Goal: Task Accomplishment & Management: Manage account settings

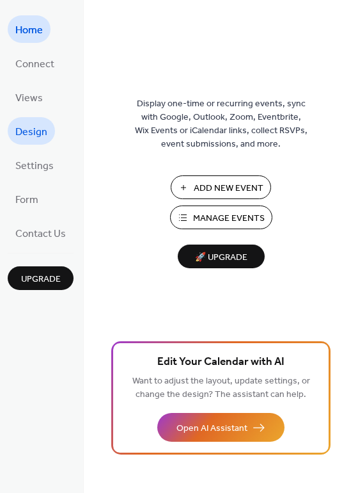
click at [35, 132] on span "Design" at bounding box center [31, 132] width 32 height 20
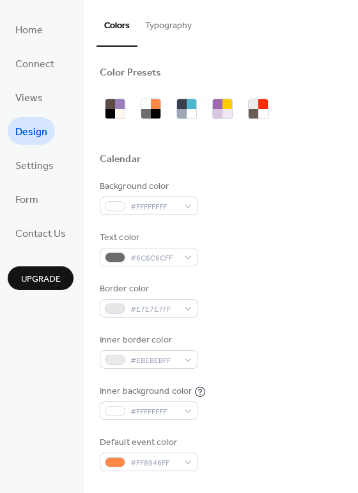
click at [35, 132] on span "Design" at bounding box center [31, 132] width 32 height 20
click at [36, 105] on span "Views" at bounding box center [29, 98] width 28 height 20
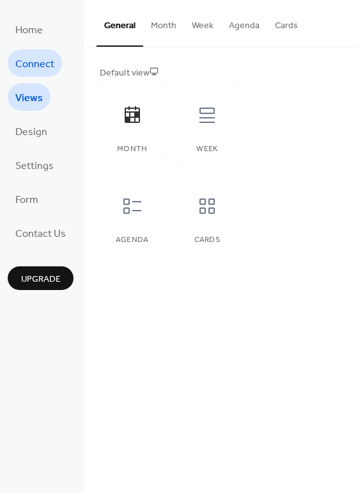
click at [38, 56] on span "Connect" at bounding box center [34, 64] width 39 height 20
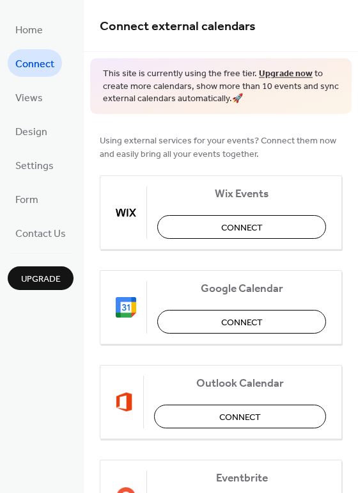
click at [351, 121] on div "Using external services for your events? Connect them now and easily bring all …" at bounding box center [221, 428] width 274 height 628
click at [38, 33] on span "Home" at bounding box center [29, 30] width 28 height 20
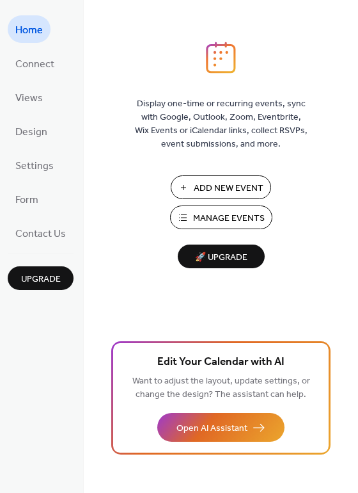
click at [254, 221] on span "Manage Events" at bounding box center [229, 218] width 72 height 13
click at [36, 68] on span "Connect" at bounding box center [34, 64] width 39 height 20
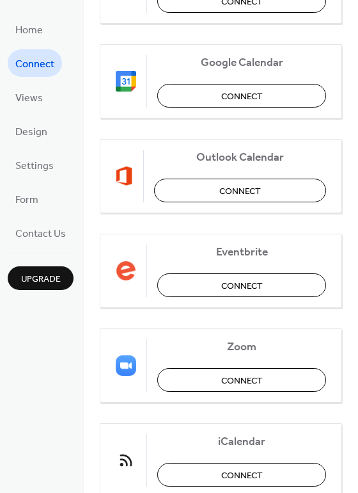
scroll to position [266, 0]
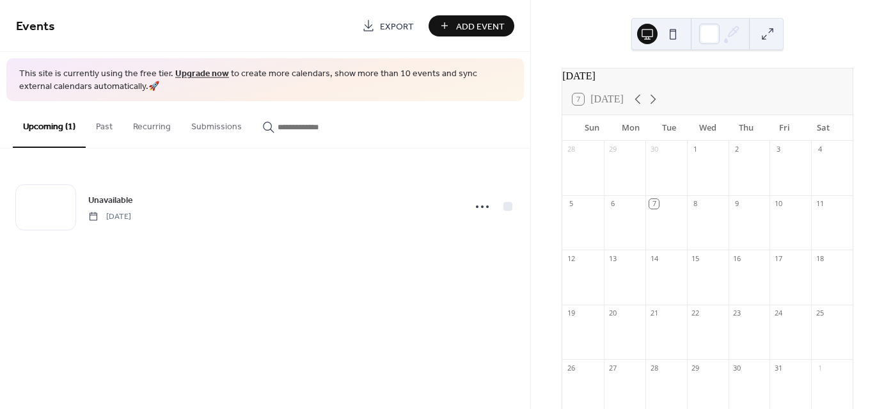
click at [677, 33] on button at bounding box center [673, 34] width 20 height 20
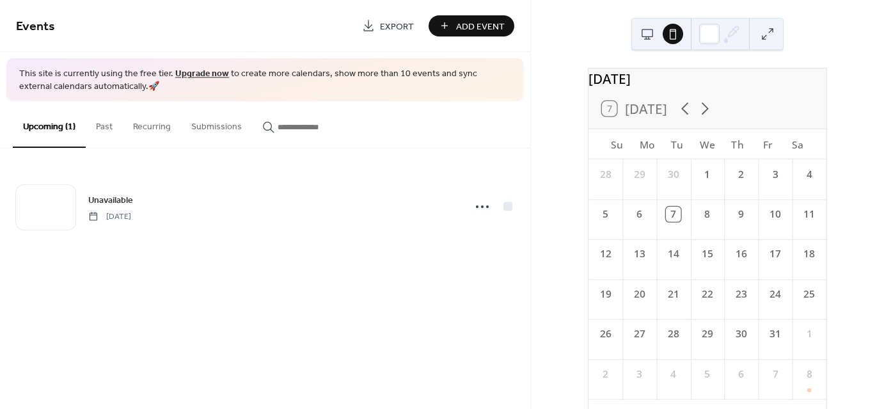
click at [650, 31] on button at bounding box center [647, 34] width 20 height 20
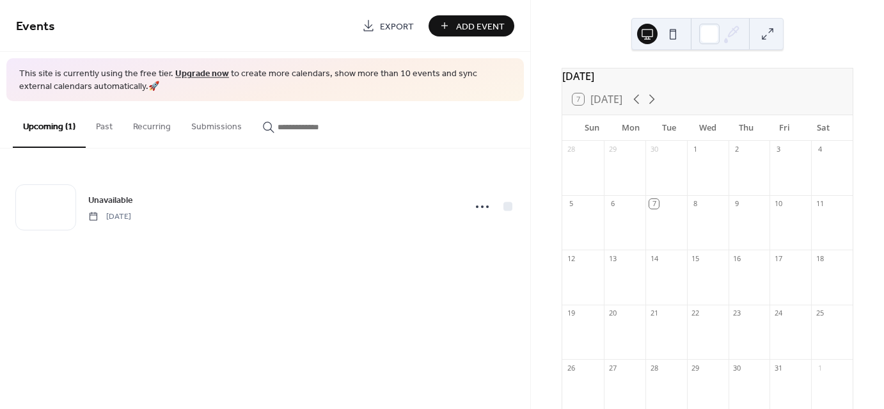
click at [107, 127] on button "Past" at bounding box center [104, 123] width 37 height 45
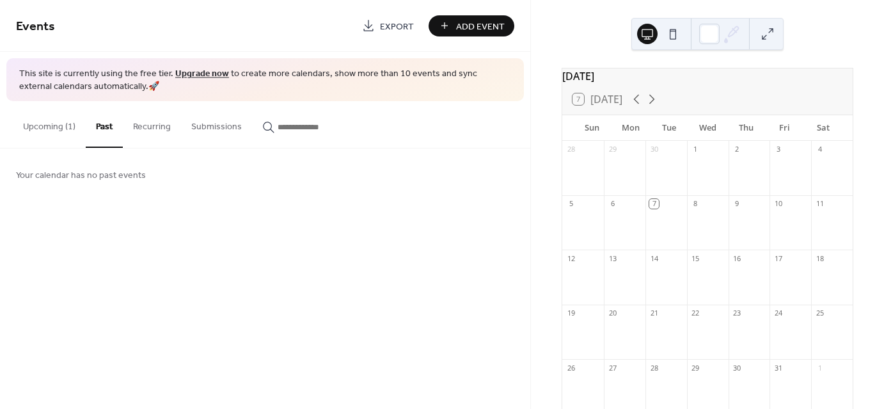
click at [152, 128] on button "Recurring" at bounding box center [152, 123] width 58 height 45
click at [228, 129] on button "Submissions" at bounding box center [216, 123] width 71 height 45
click at [287, 131] on input "button" at bounding box center [316, 126] width 77 height 13
click at [389, 134] on div "Upcoming (1) Past Recurring Submissions" at bounding box center [265, 124] width 530 height 47
click at [56, 126] on button "Upcoming (1)" at bounding box center [49, 123] width 73 height 45
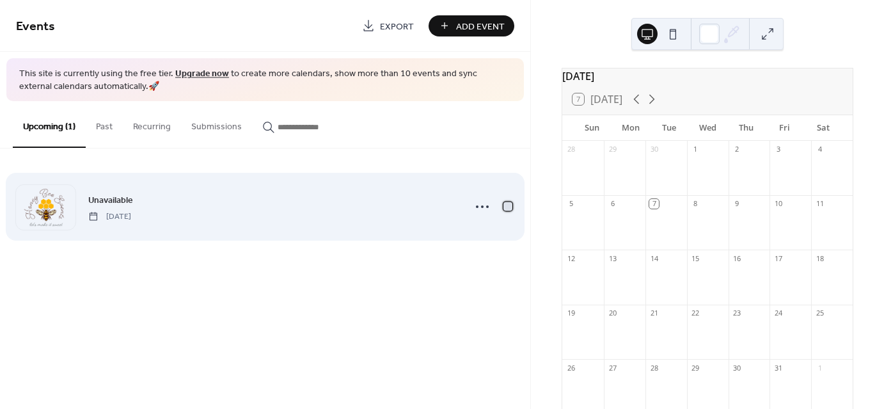
click at [507, 209] on div at bounding box center [507, 206] width 9 height 9
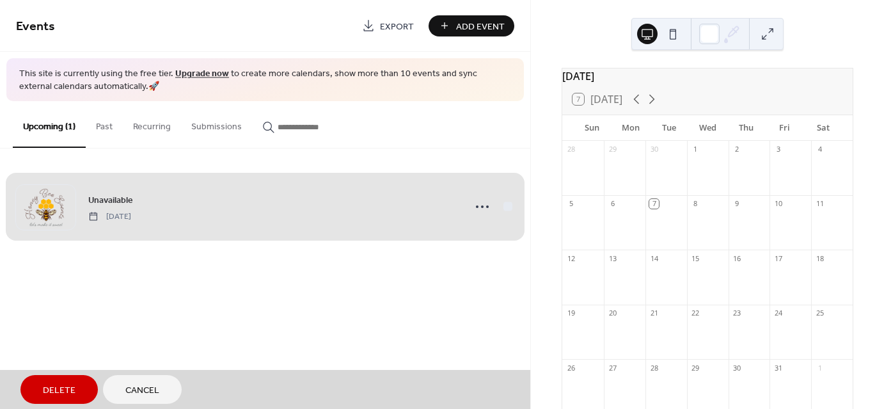
click at [507, 209] on div "Unavailable [DATE]" at bounding box center [265, 207] width 498 height 78
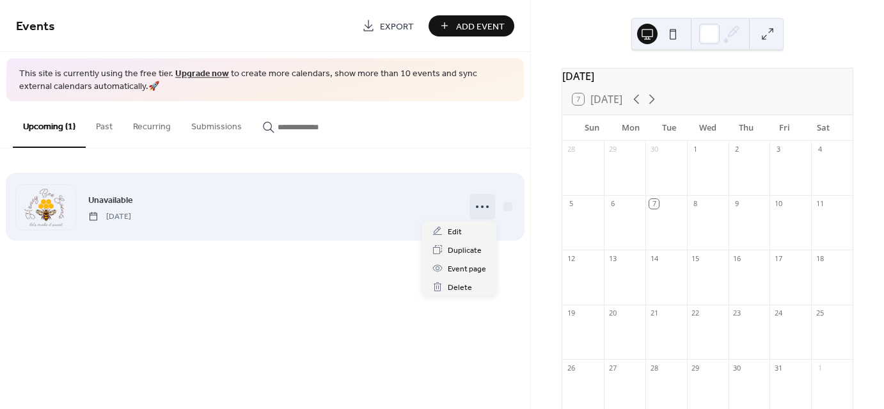
click at [489, 207] on icon at bounding box center [482, 206] width 20 height 20
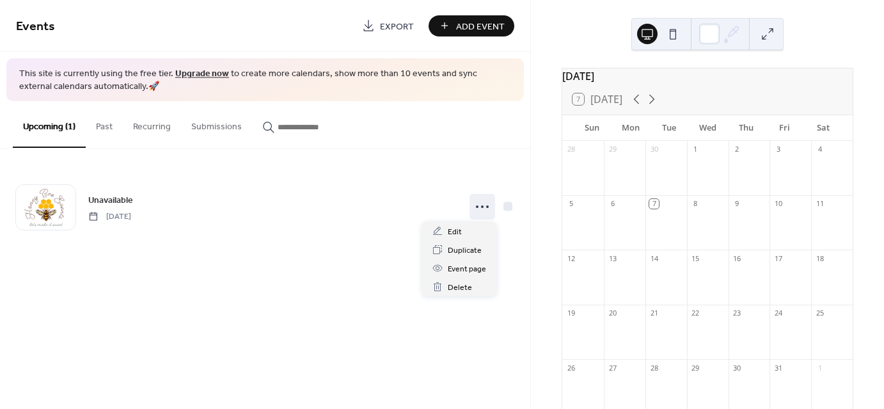
click at [522, 275] on div "Events Export Add Event This site is currently using the free tier. Upgrade now…" at bounding box center [265, 204] width 530 height 409
